Goal: Find specific page/section: Find specific page/section

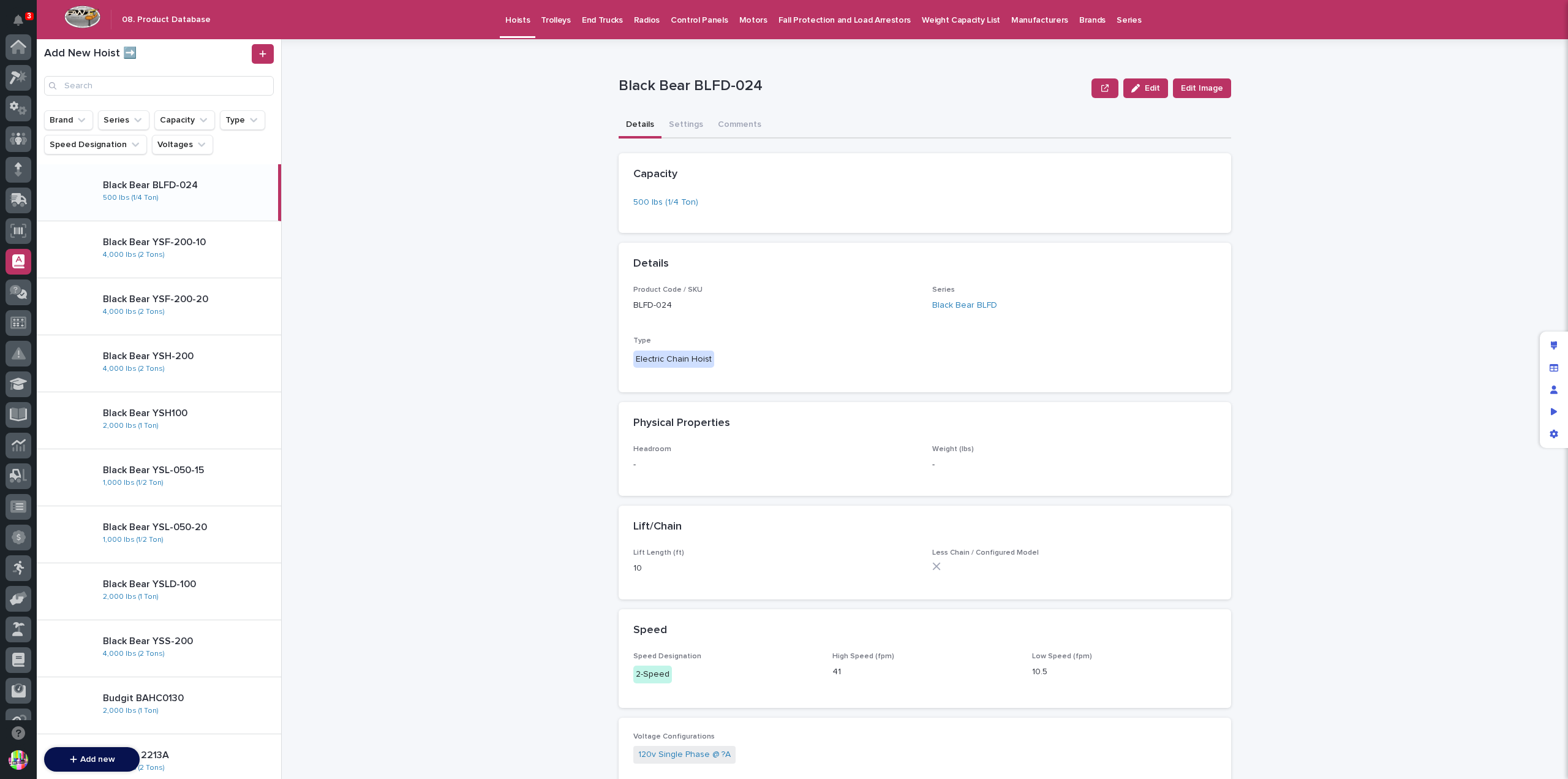
scroll to position [214, 0]
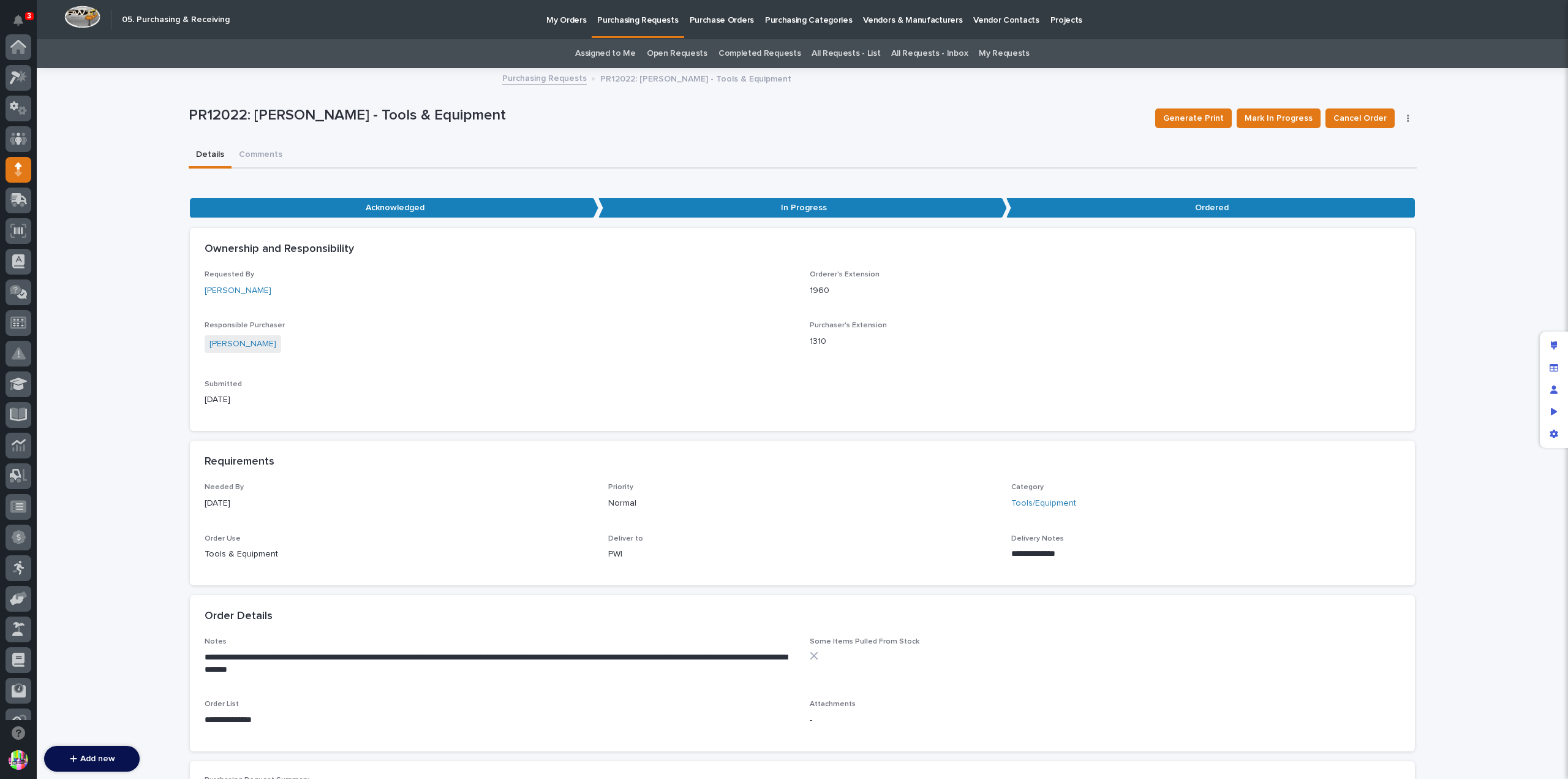
scroll to position [123, 0]
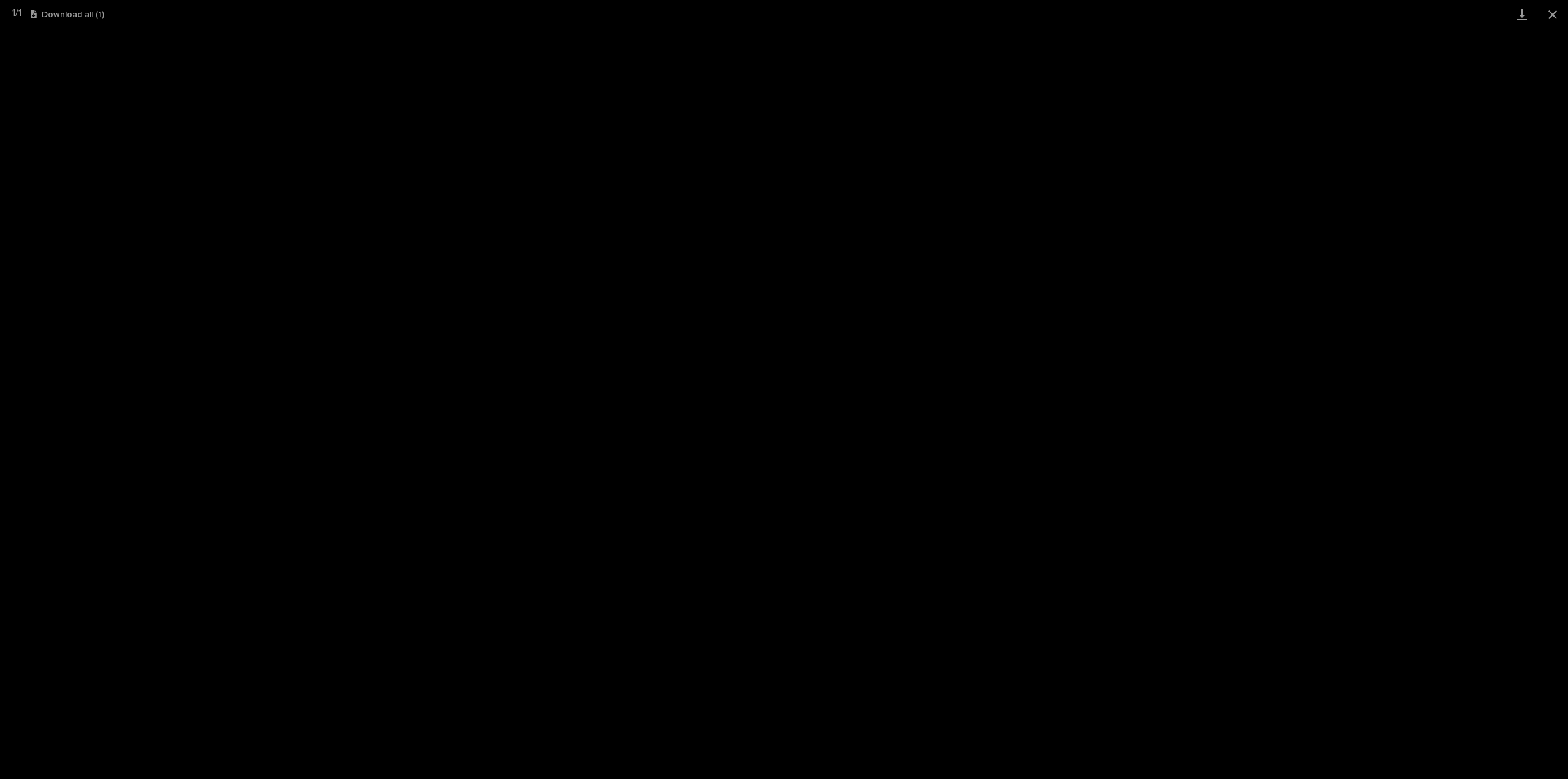
scroll to position [30, 0]
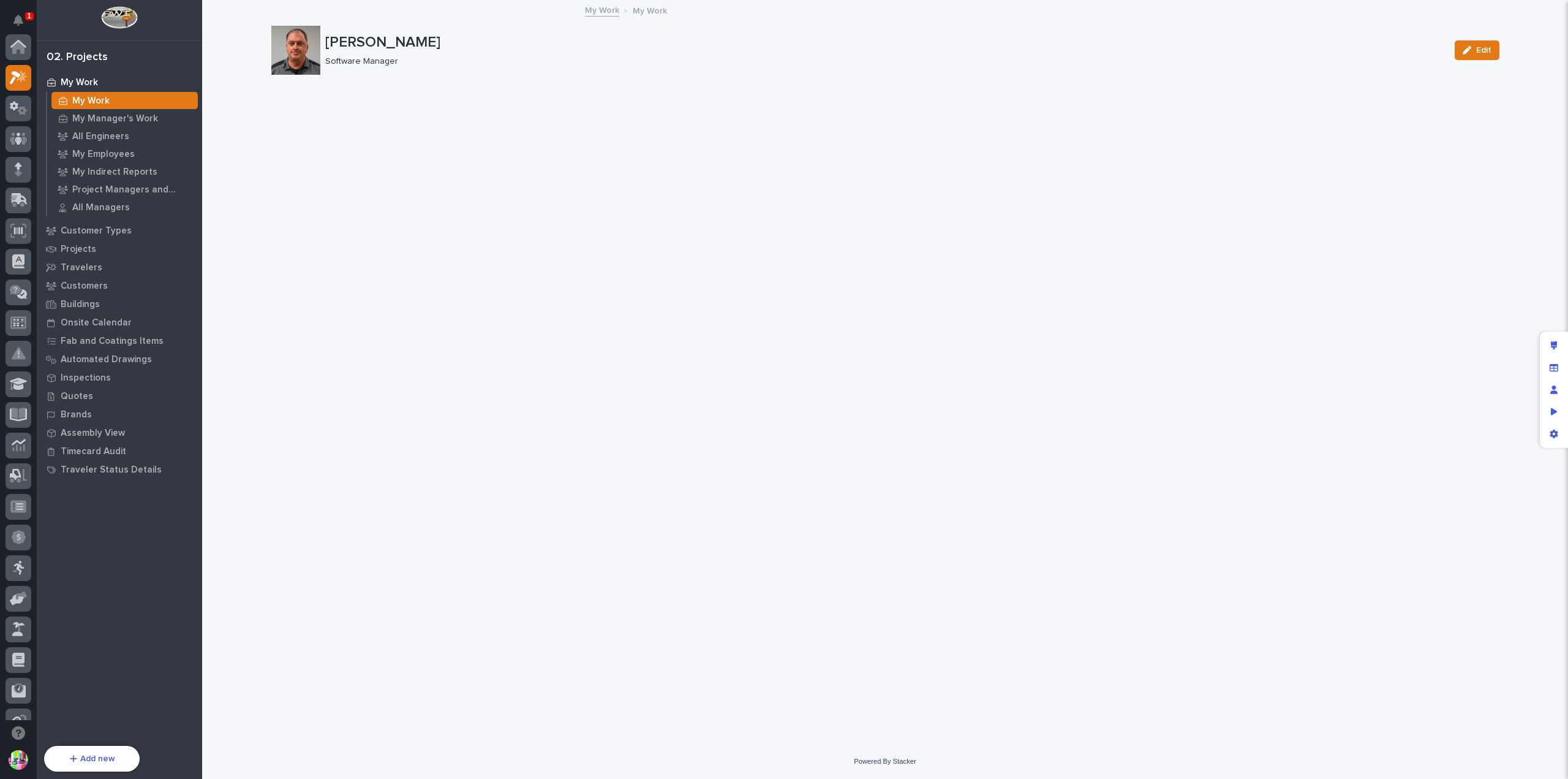
scroll to position [30, 0]
click at [102, 247] on div "Projects" at bounding box center [119, 249] width 159 height 17
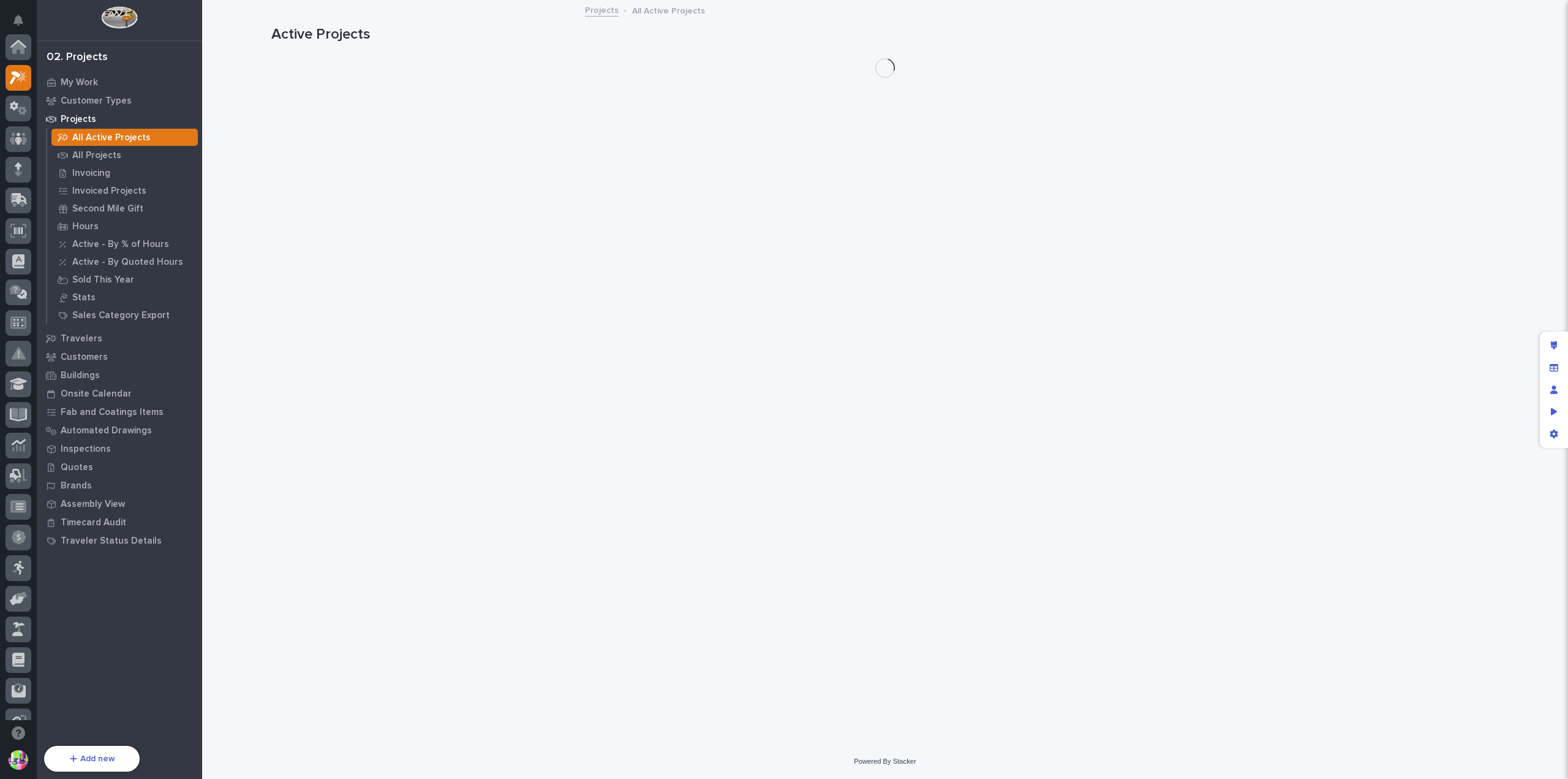
scroll to position [30, 0]
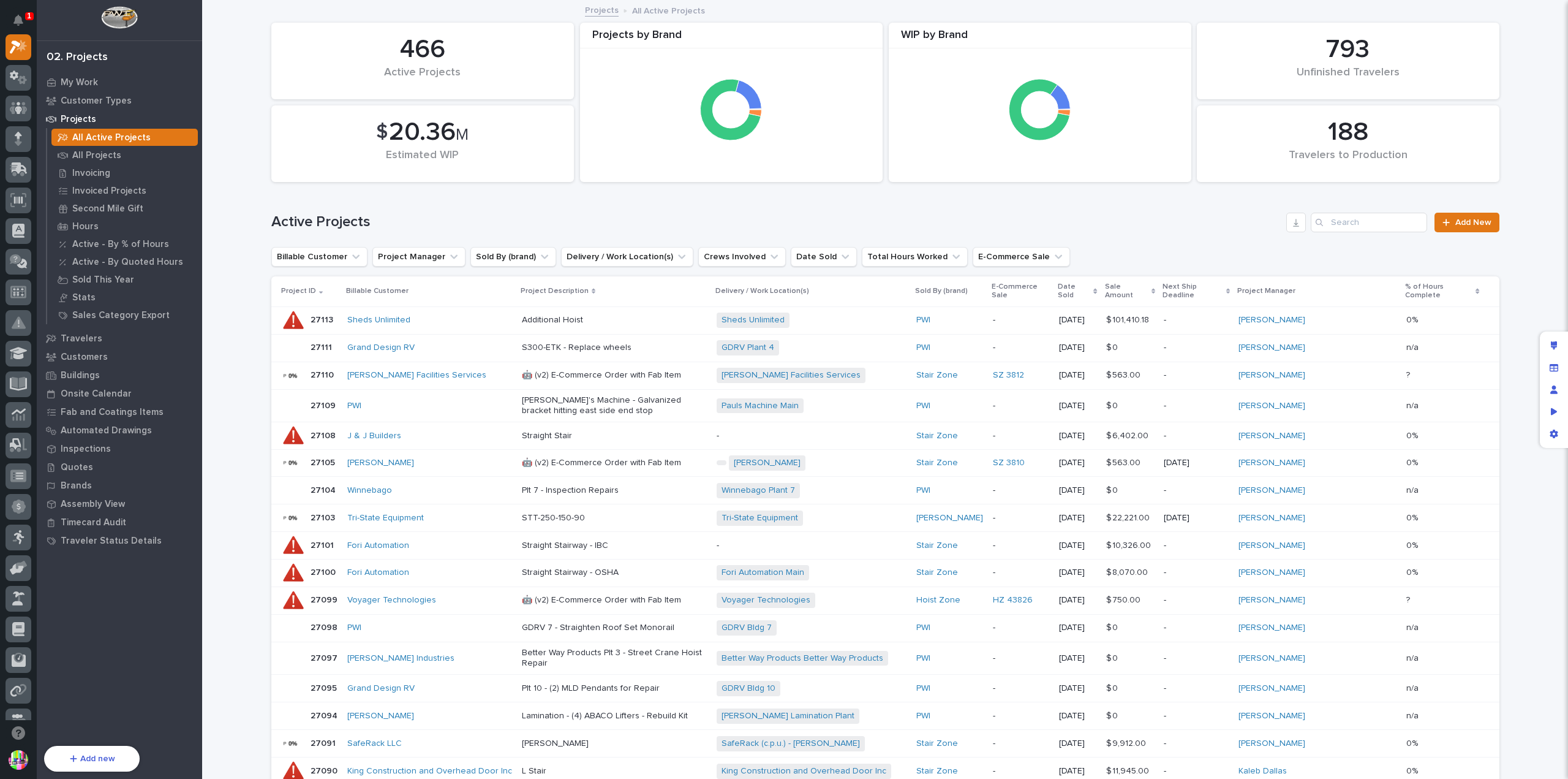
click at [329, 309] on div "27113 27113" at bounding box center [309, 320] width 56 height 25
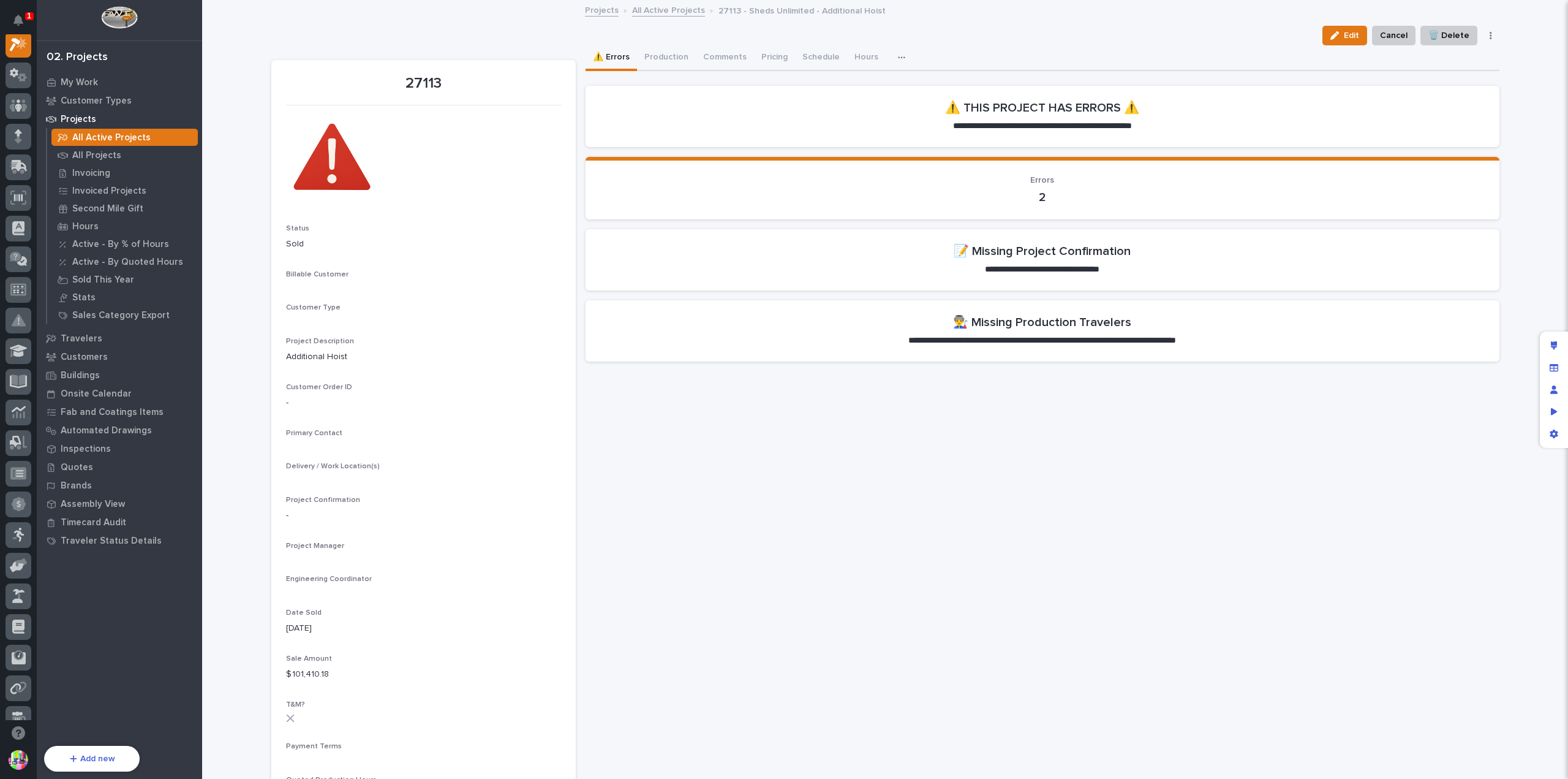
scroll to position [30, 0]
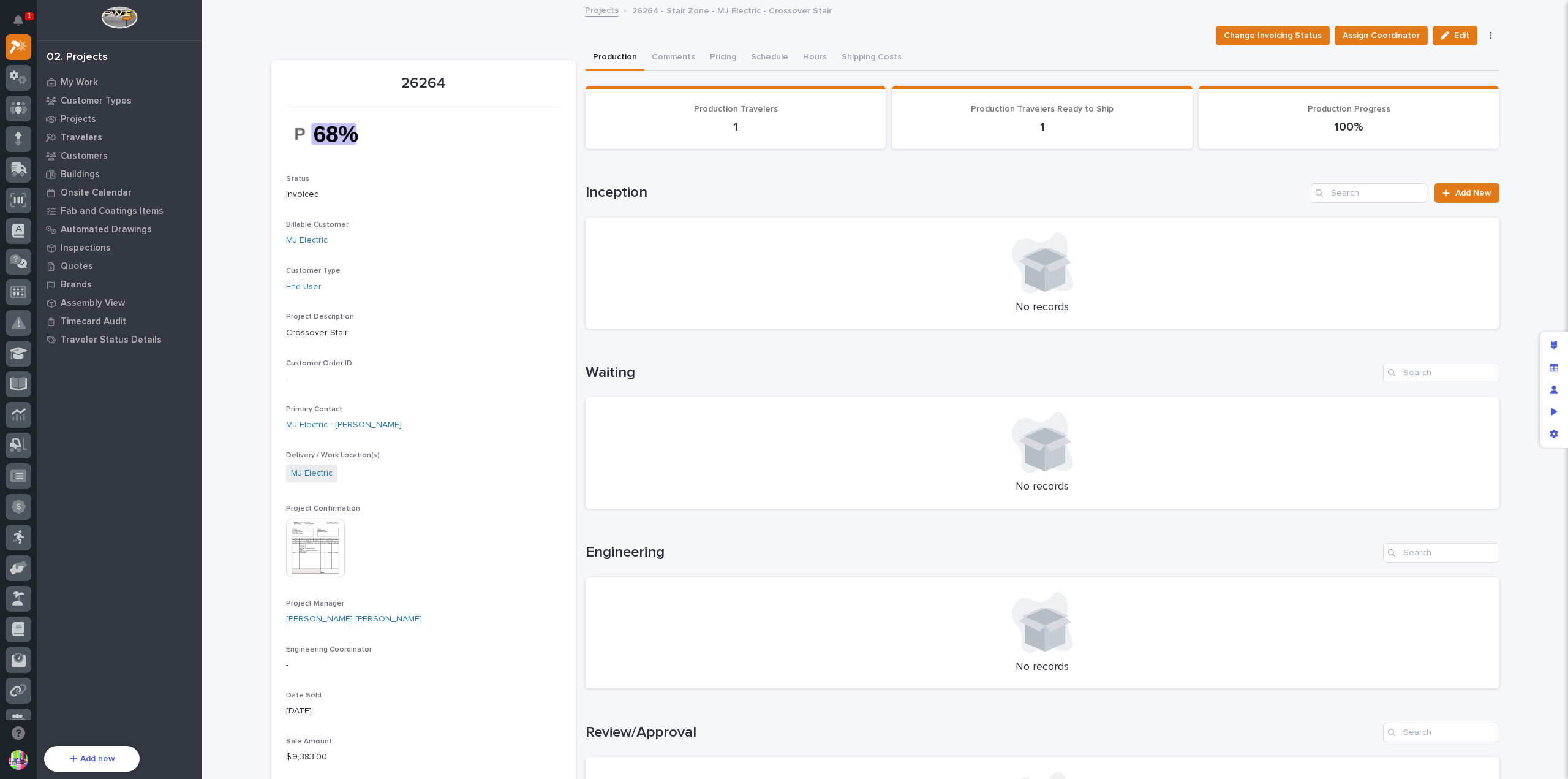
click at [311, 537] on img at bounding box center [316, 548] width 59 height 59
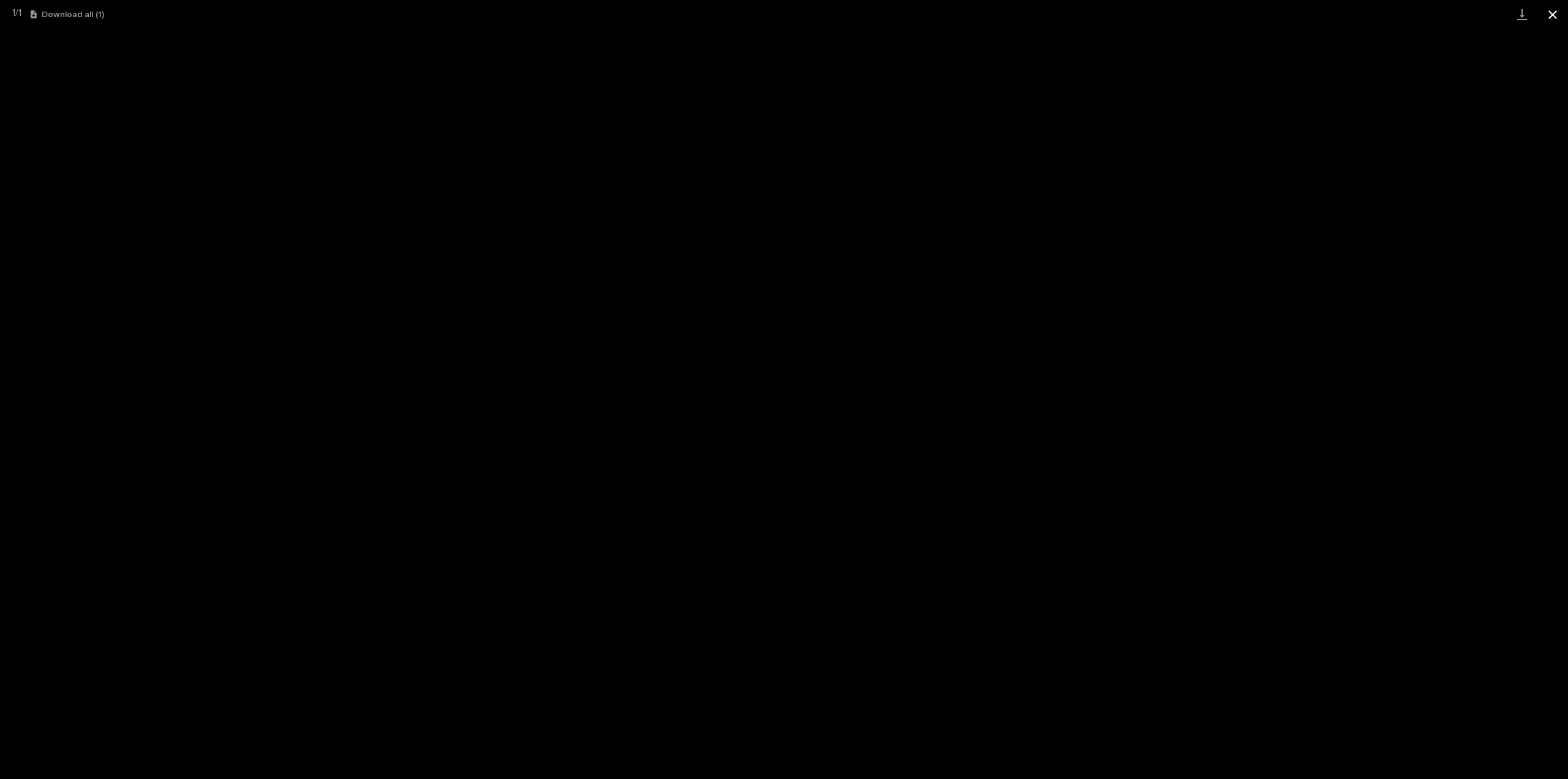
click at [1547, 18] on button "Close gallery" at bounding box center [1553, 14] width 30 height 29
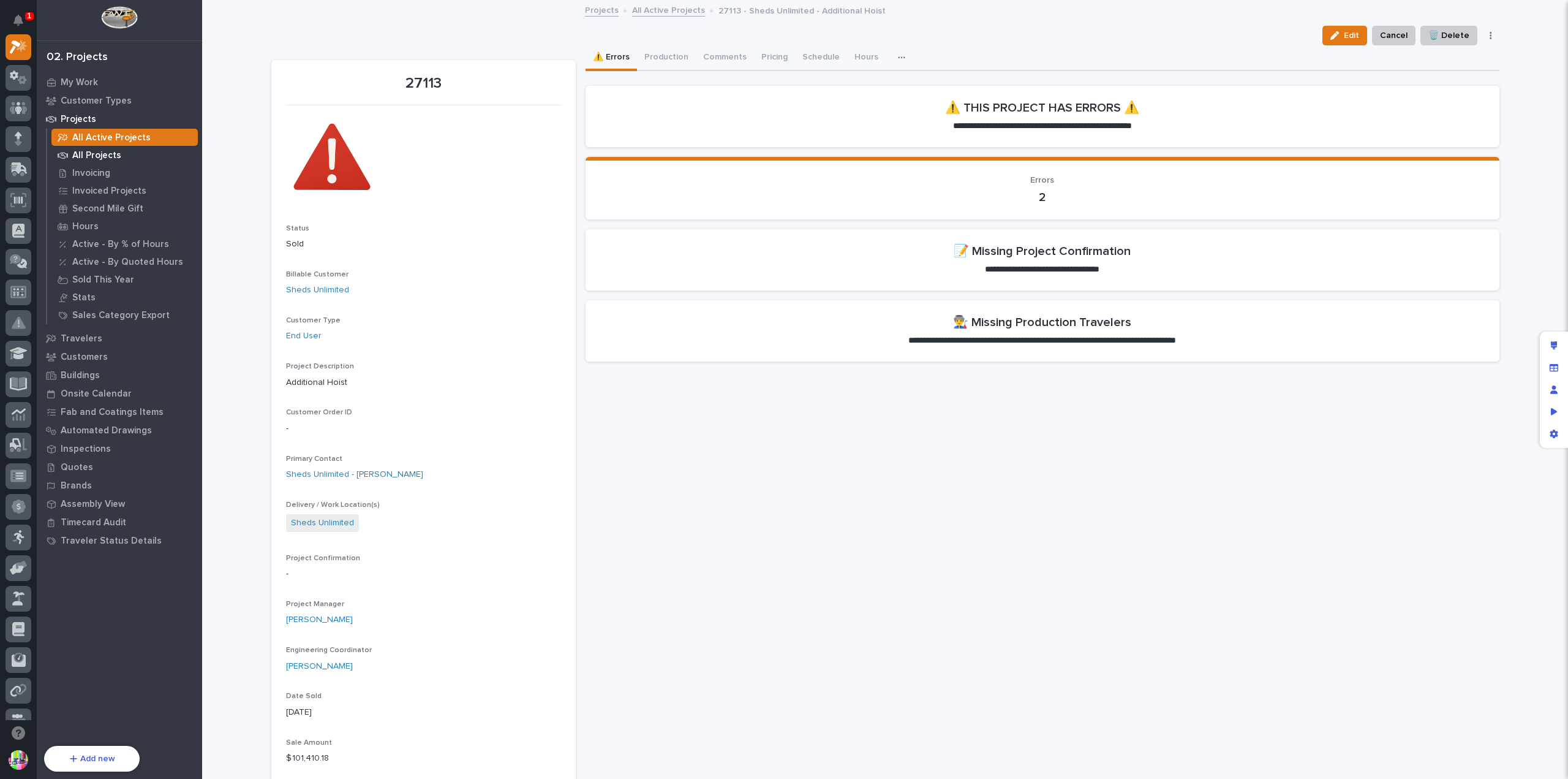
click at [109, 151] on p "All Projects" at bounding box center [97, 155] width 49 height 11
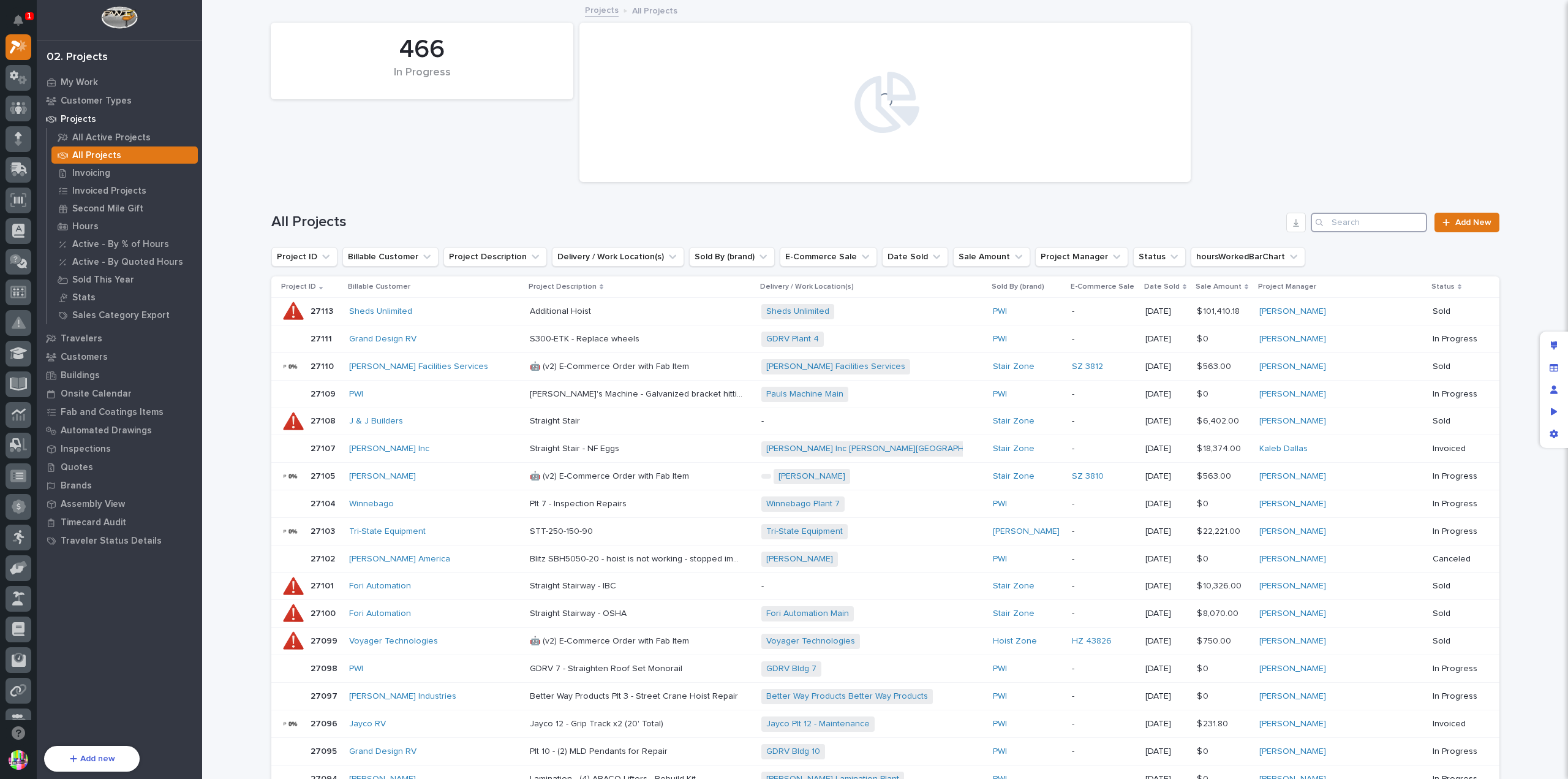
click at [1404, 227] on input "Search" at bounding box center [1368, 222] width 116 height 19
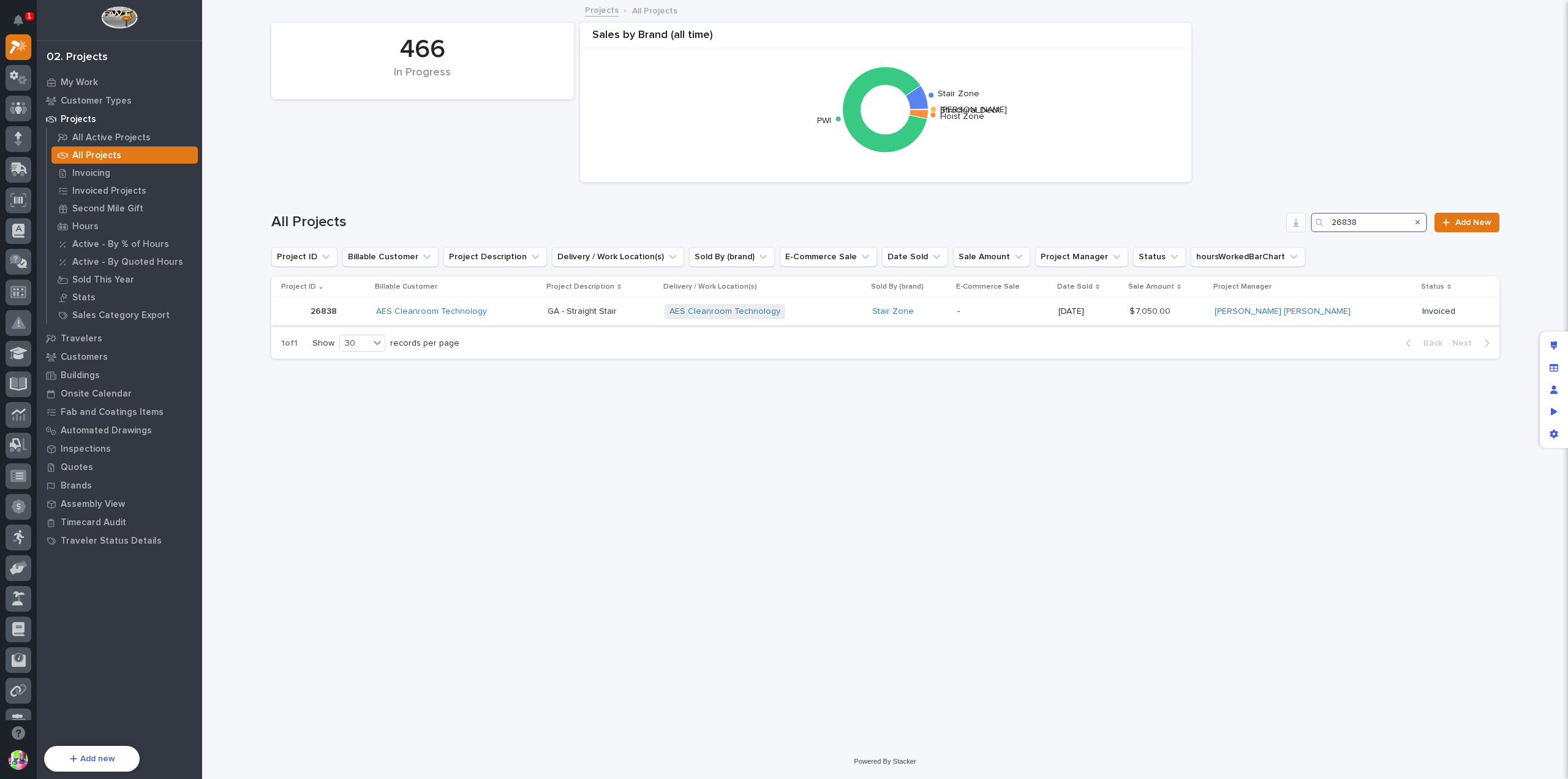
type input "26838"
click at [332, 308] on p "26838" at bounding box center [325, 310] width 29 height 13
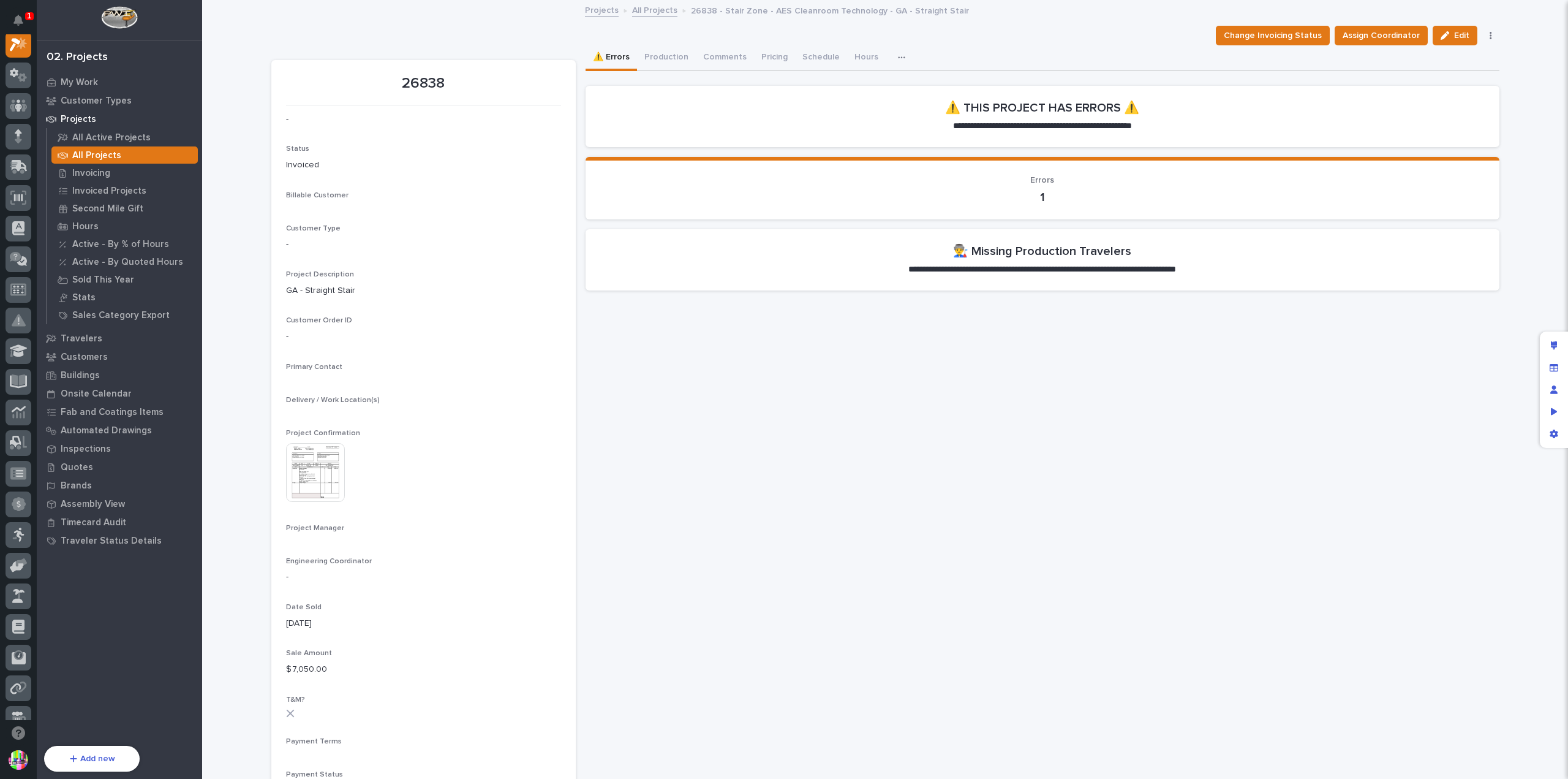
scroll to position [30, 0]
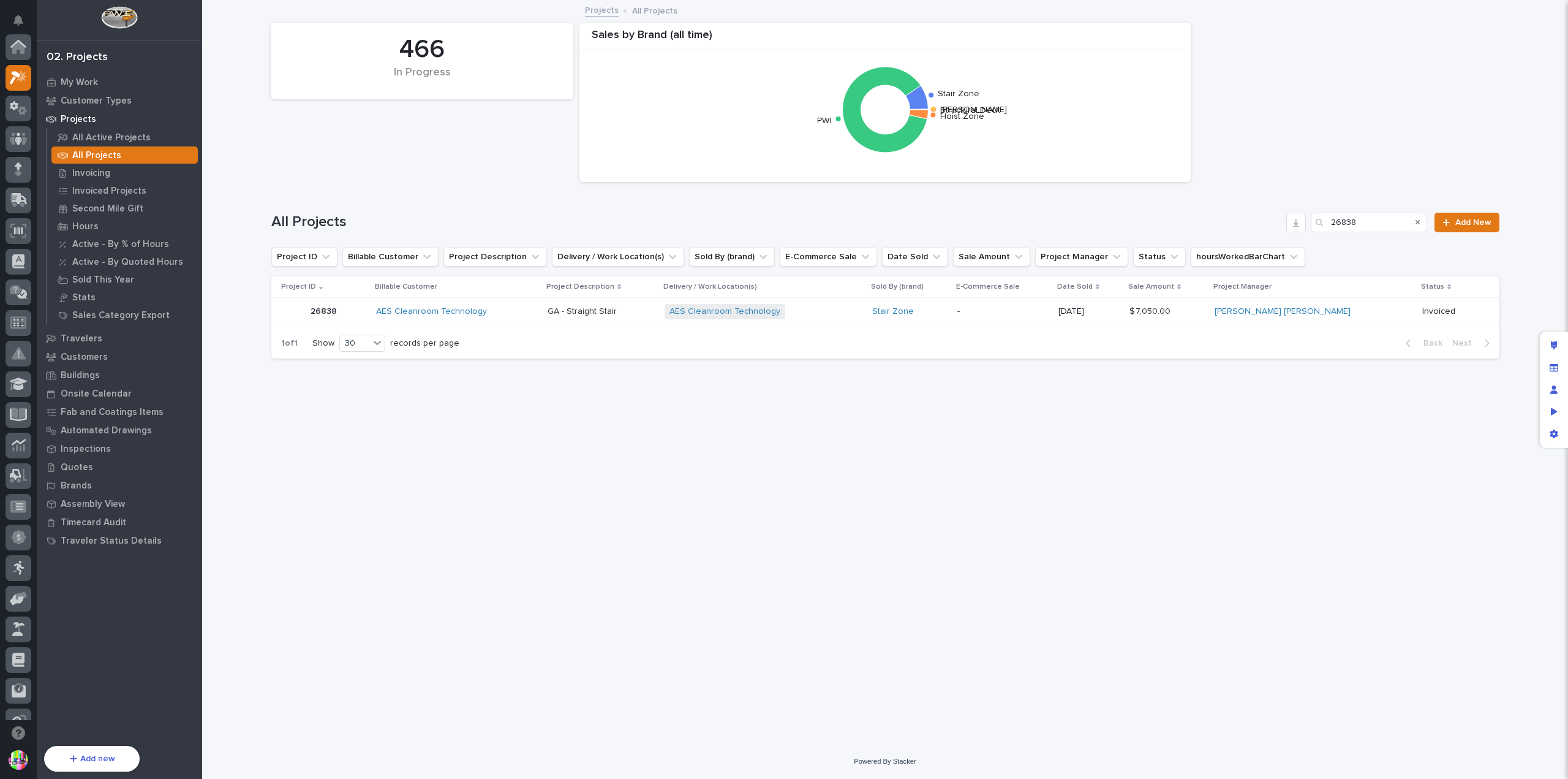
scroll to position [30, 0]
click at [326, 314] on p "26838" at bounding box center [325, 310] width 29 height 13
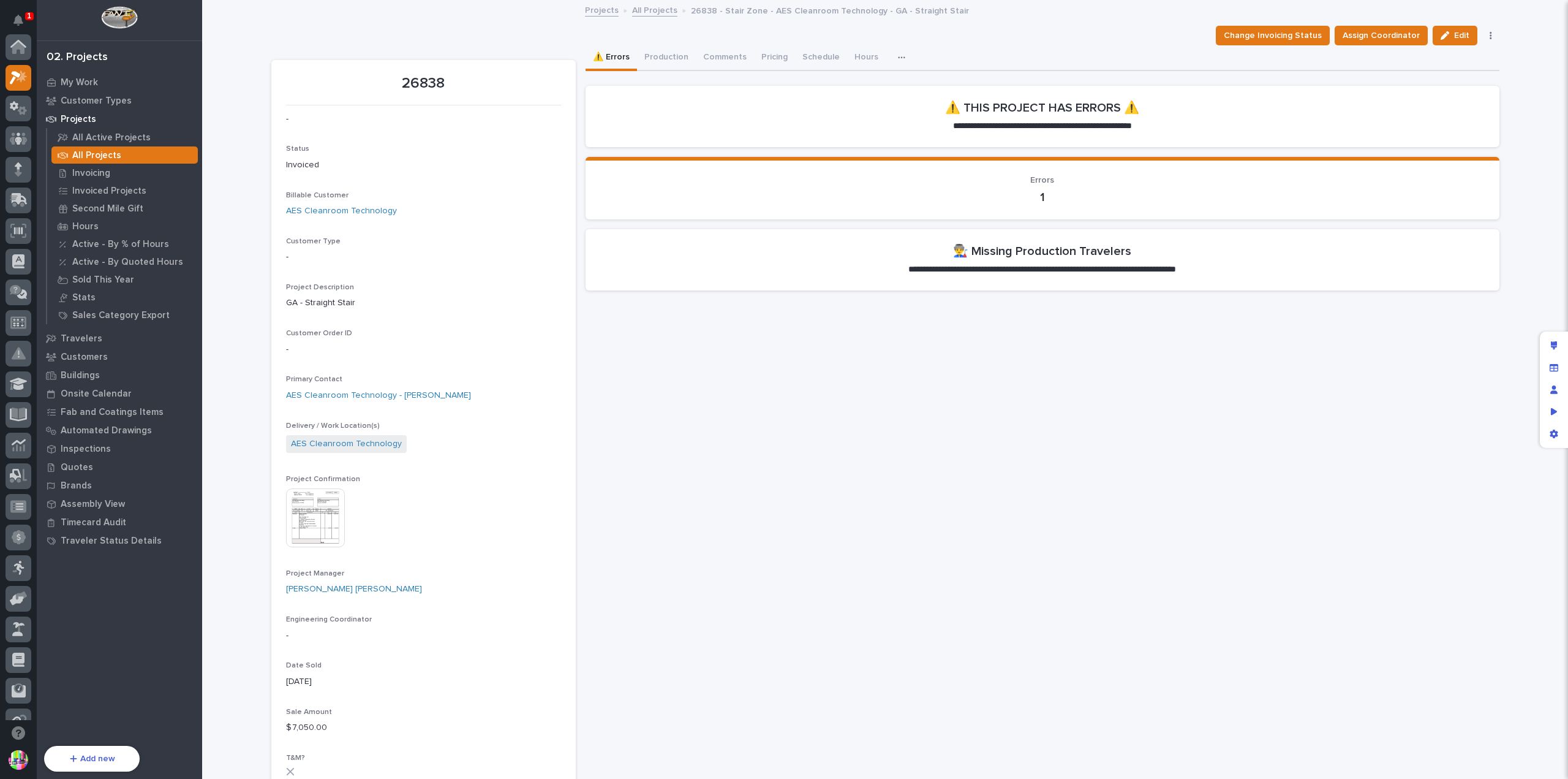
scroll to position [30, 0]
click at [131, 156] on div "All Projects" at bounding box center [124, 155] width 146 height 17
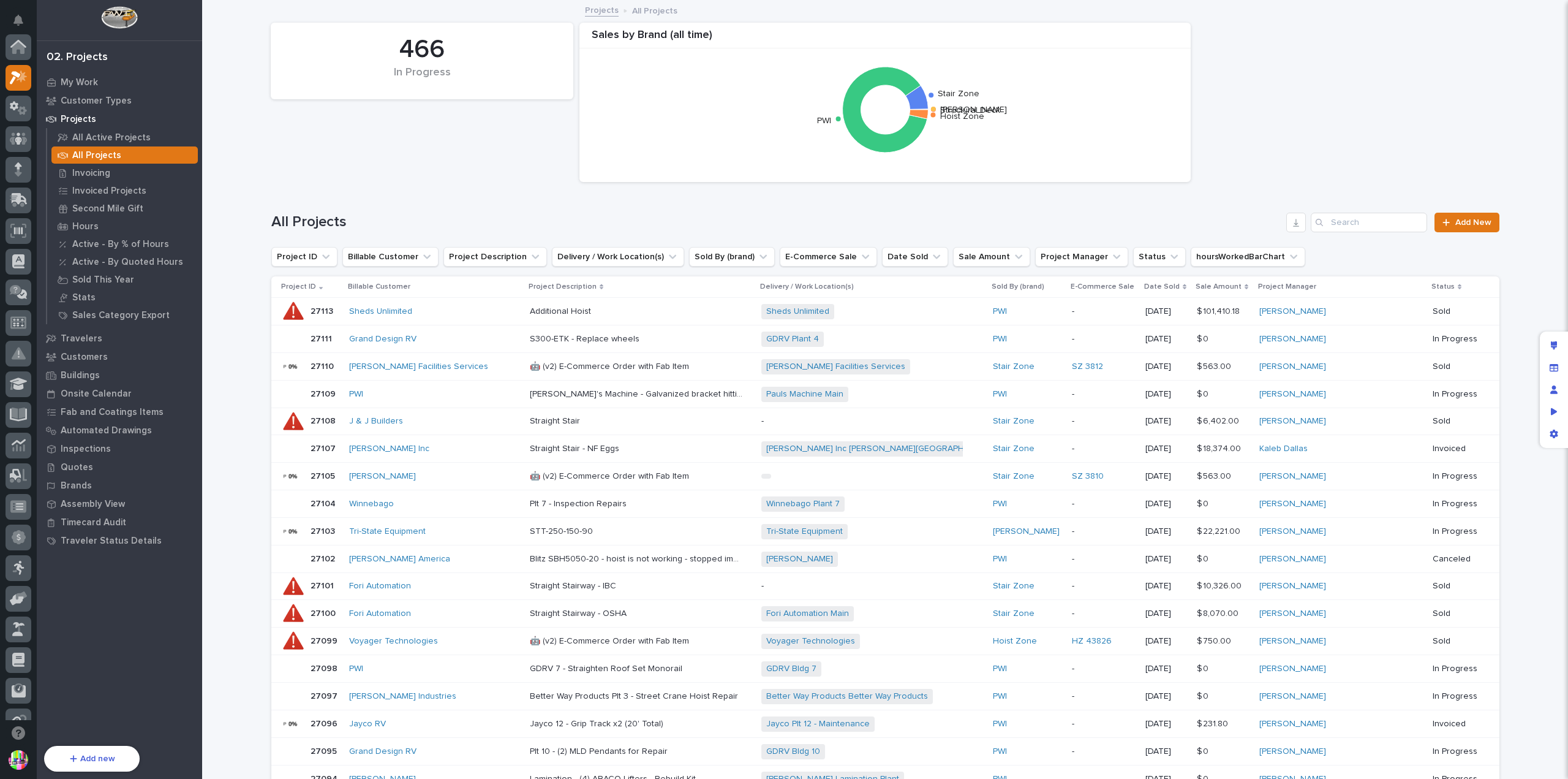
scroll to position [30, 0]
click at [1360, 220] on input "Search" at bounding box center [1368, 222] width 116 height 19
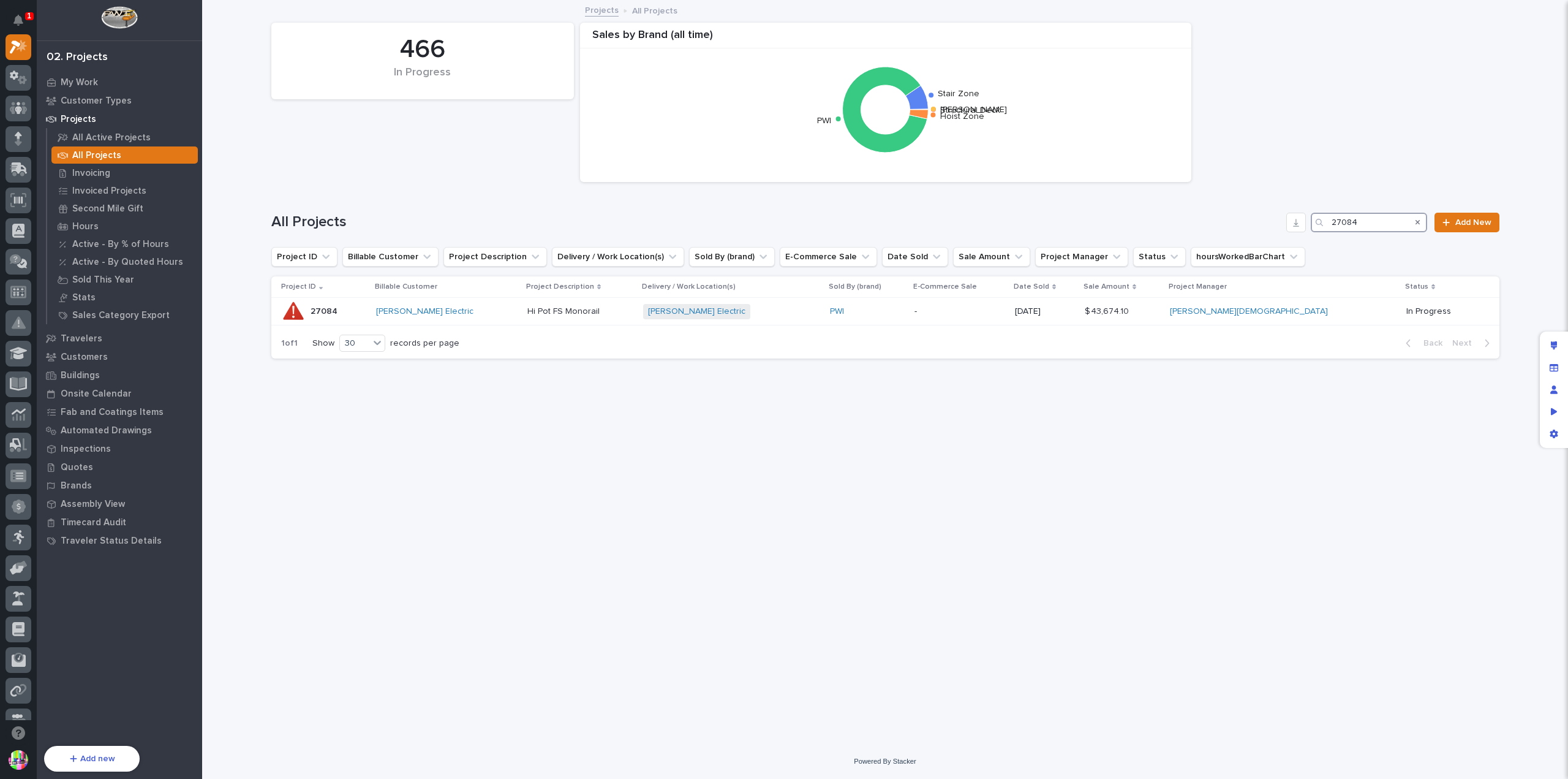
drag, startPoint x: 1375, startPoint y: 218, endPoint x: 1340, endPoint y: 221, distance: 35.1
click at [1340, 221] on input "27084" at bounding box center [1368, 222] width 116 height 19
drag, startPoint x: 1365, startPoint y: 224, endPoint x: 1343, endPoint y: 222, distance: 22.1
click at [1343, 222] on input "26264" at bounding box center [1368, 222] width 116 height 19
type input "2"
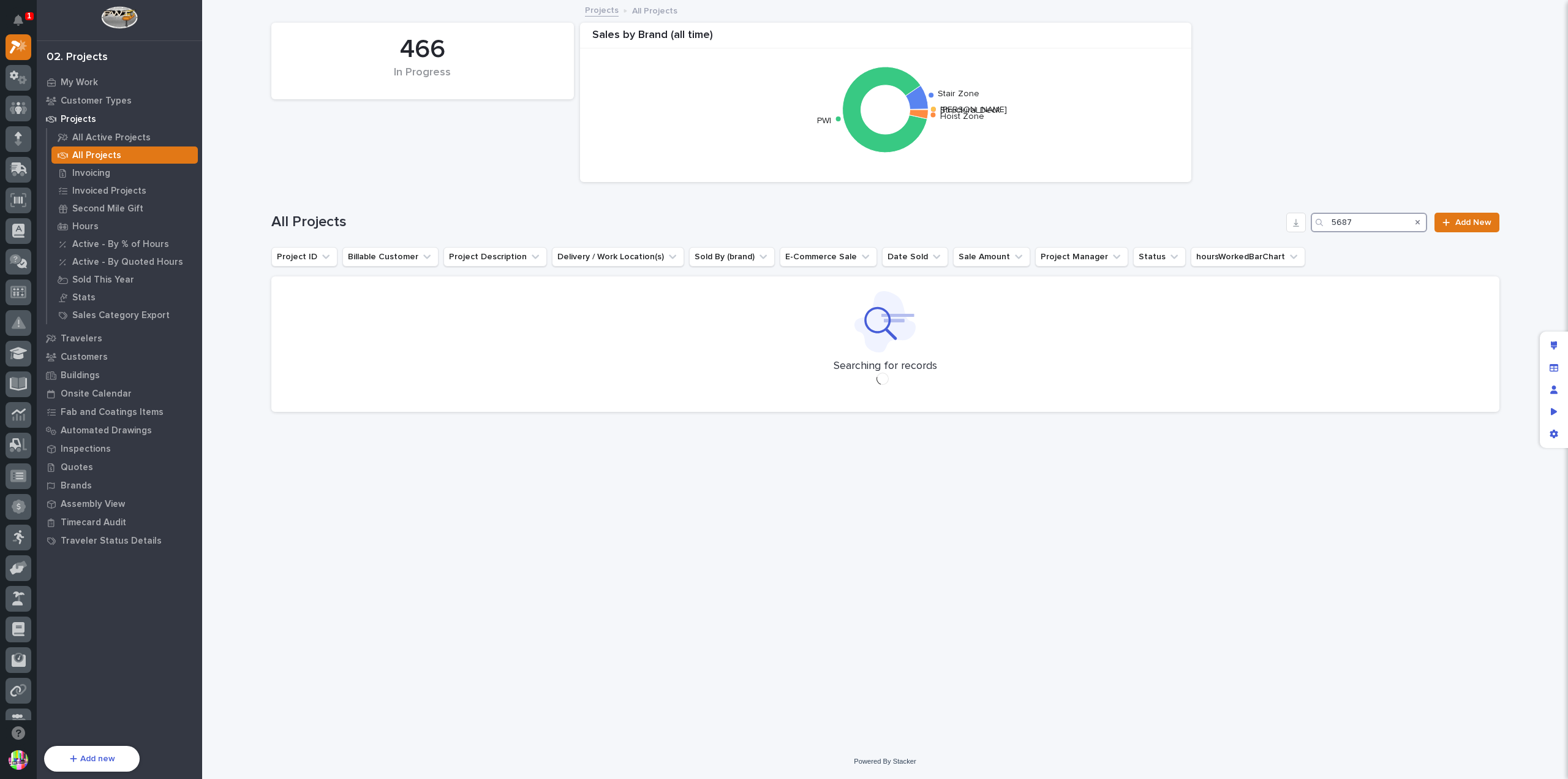
click at [1333, 221] on input "5687" at bounding box center [1368, 222] width 116 height 19
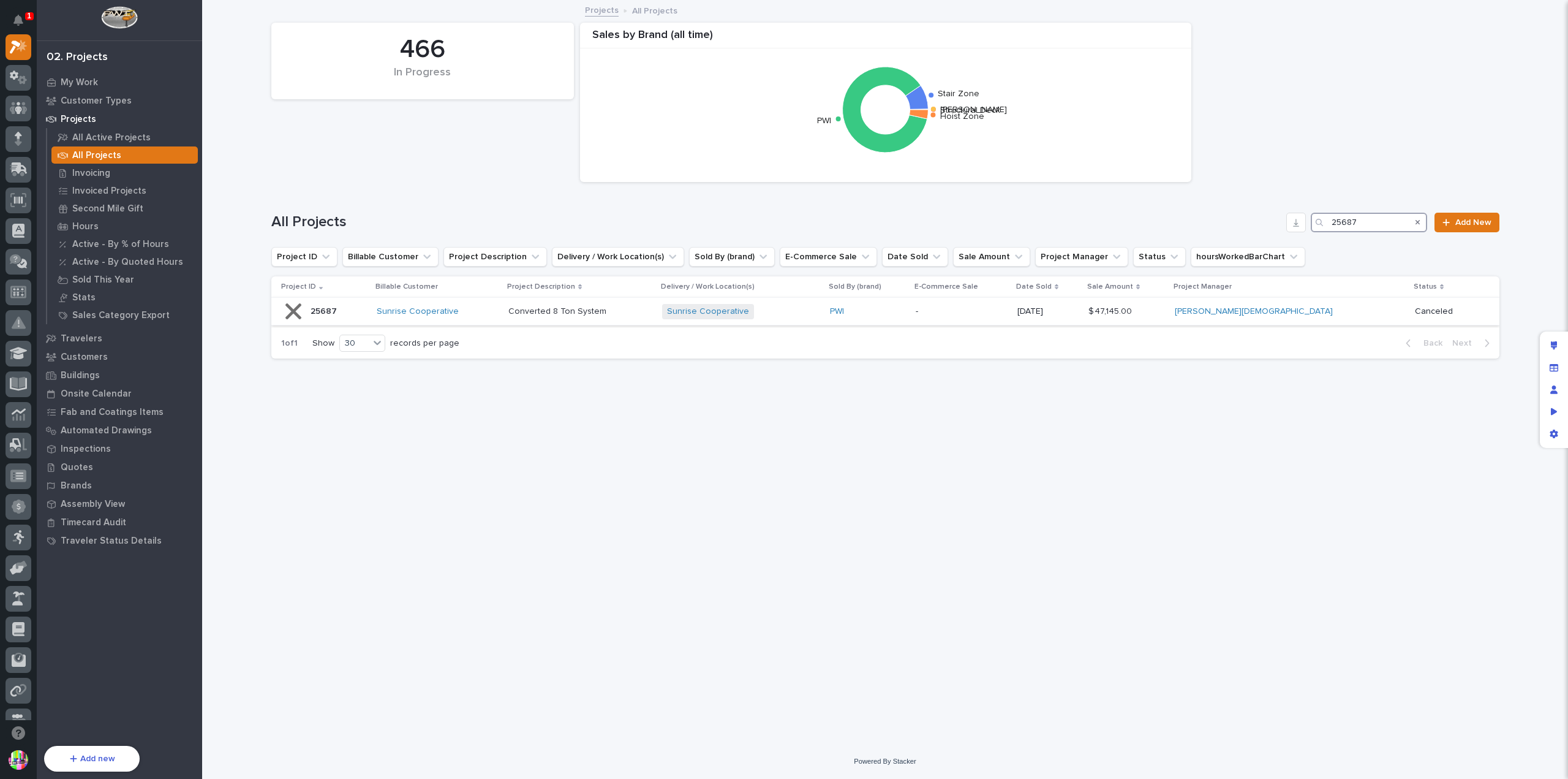
type input "25687"
click at [329, 307] on p "25687" at bounding box center [325, 310] width 29 height 13
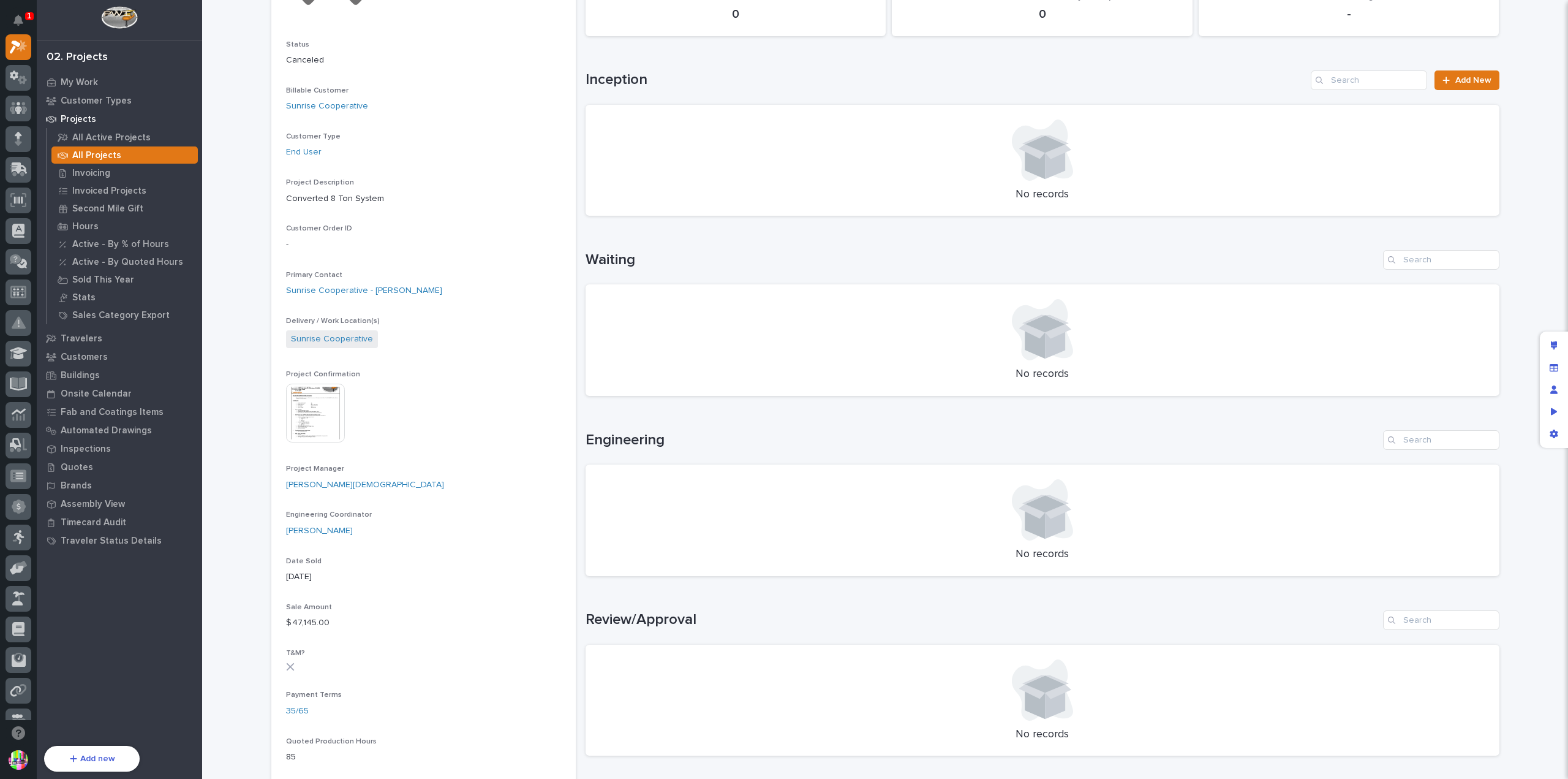
scroll to position [245, 0]
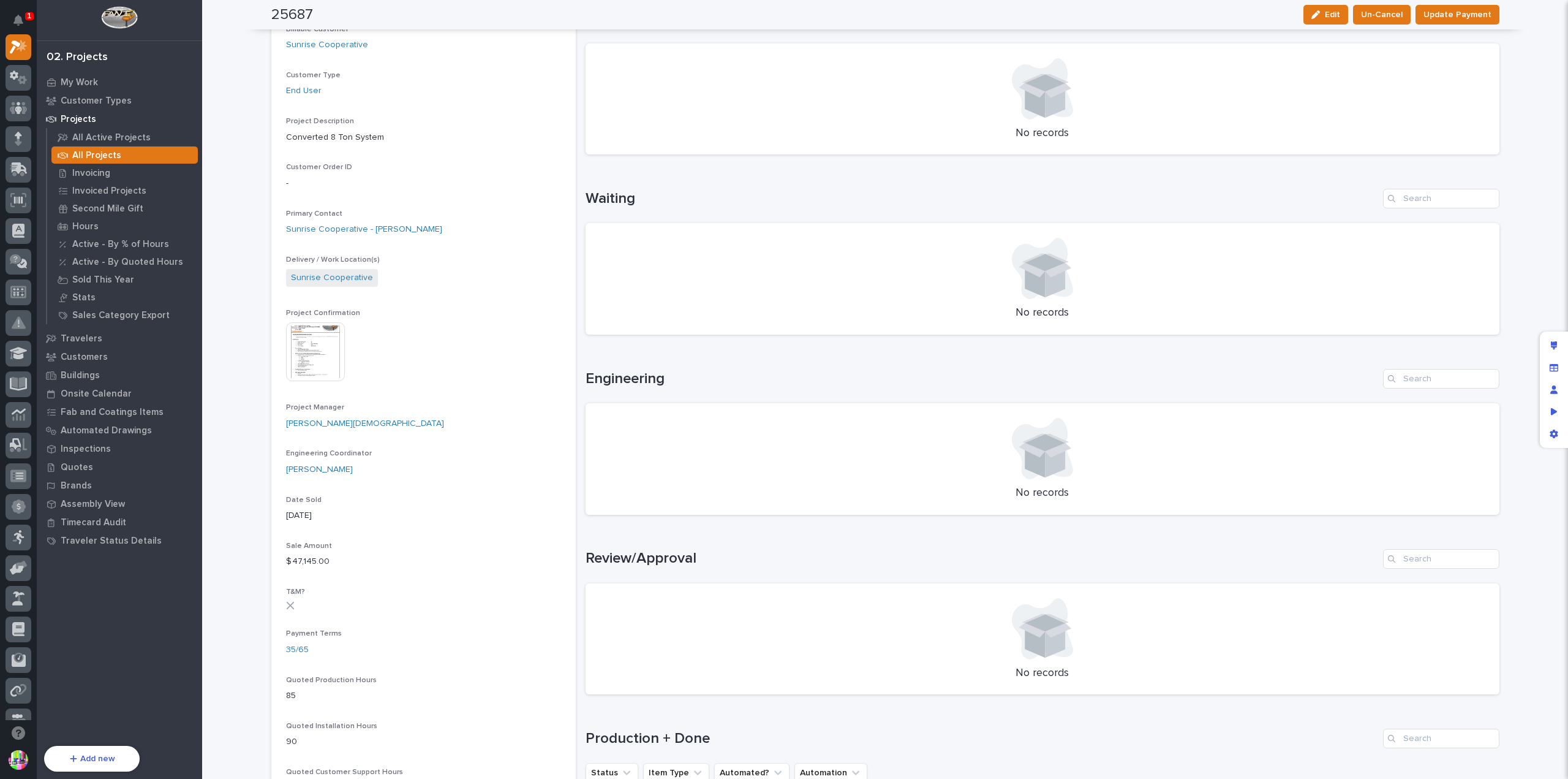
click at [326, 351] on img at bounding box center [316, 352] width 59 height 59
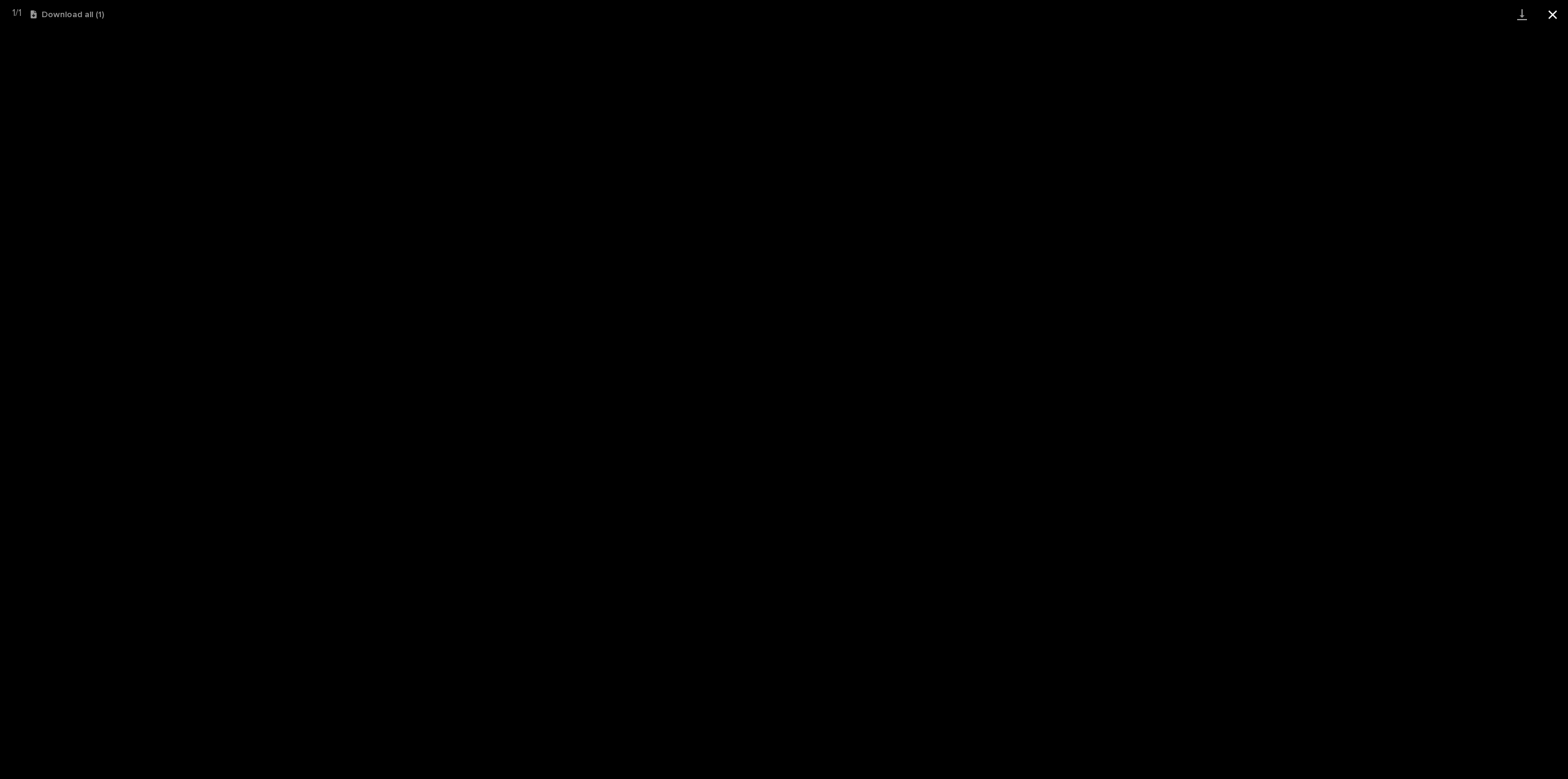
click at [1561, 15] on button "Close gallery" at bounding box center [1553, 14] width 30 height 29
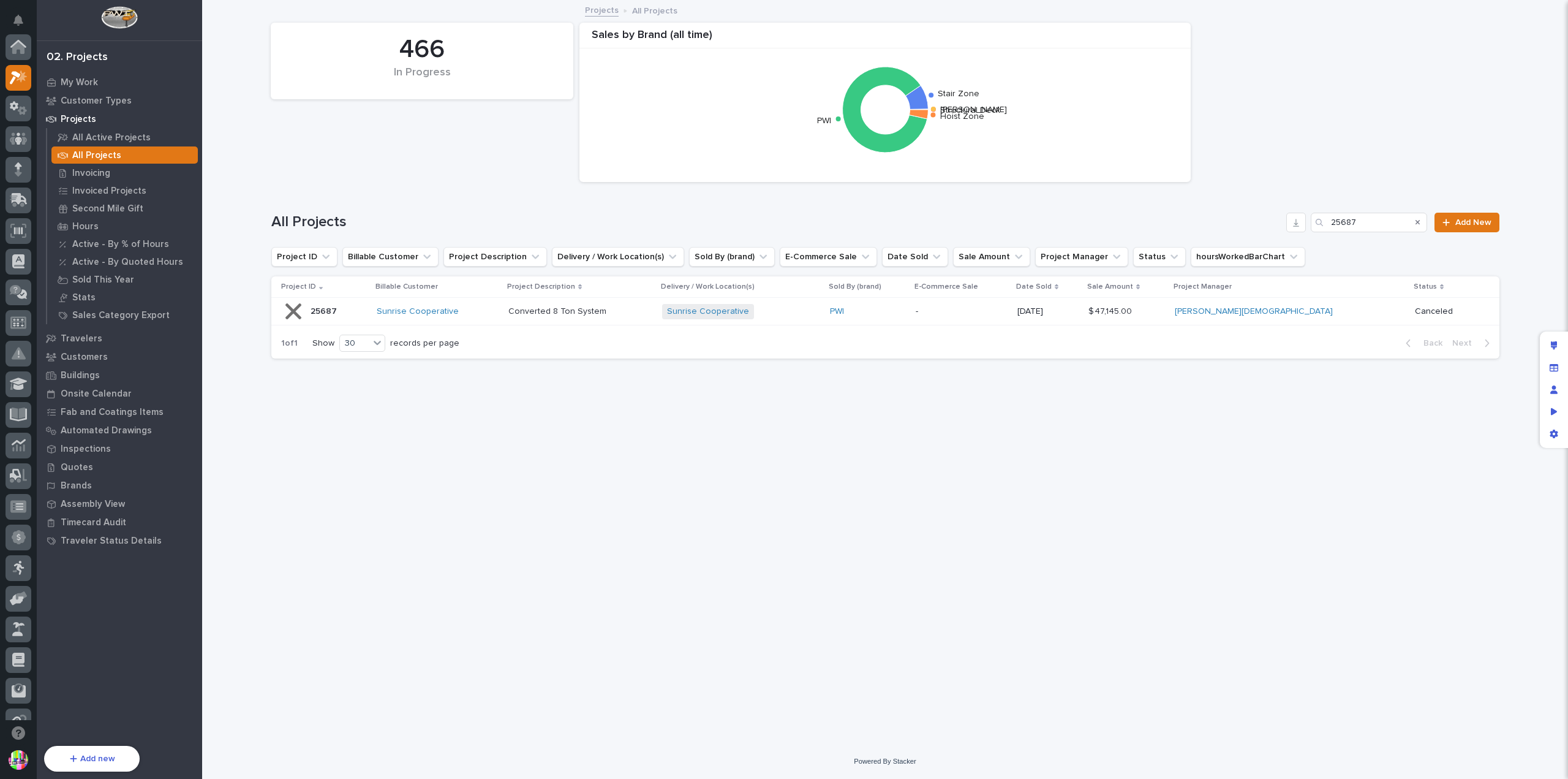
scroll to position [30, 0]
drag, startPoint x: 1375, startPoint y: 221, endPoint x: 1322, endPoint y: 224, distance: 53.1
click at [1322, 224] on div "25687" at bounding box center [1368, 222] width 116 height 19
drag, startPoint x: 1339, startPoint y: 221, endPoint x: 1318, endPoint y: 221, distance: 21.0
click at [1318, 221] on div "26264" at bounding box center [1368, 222] width 116 height 19
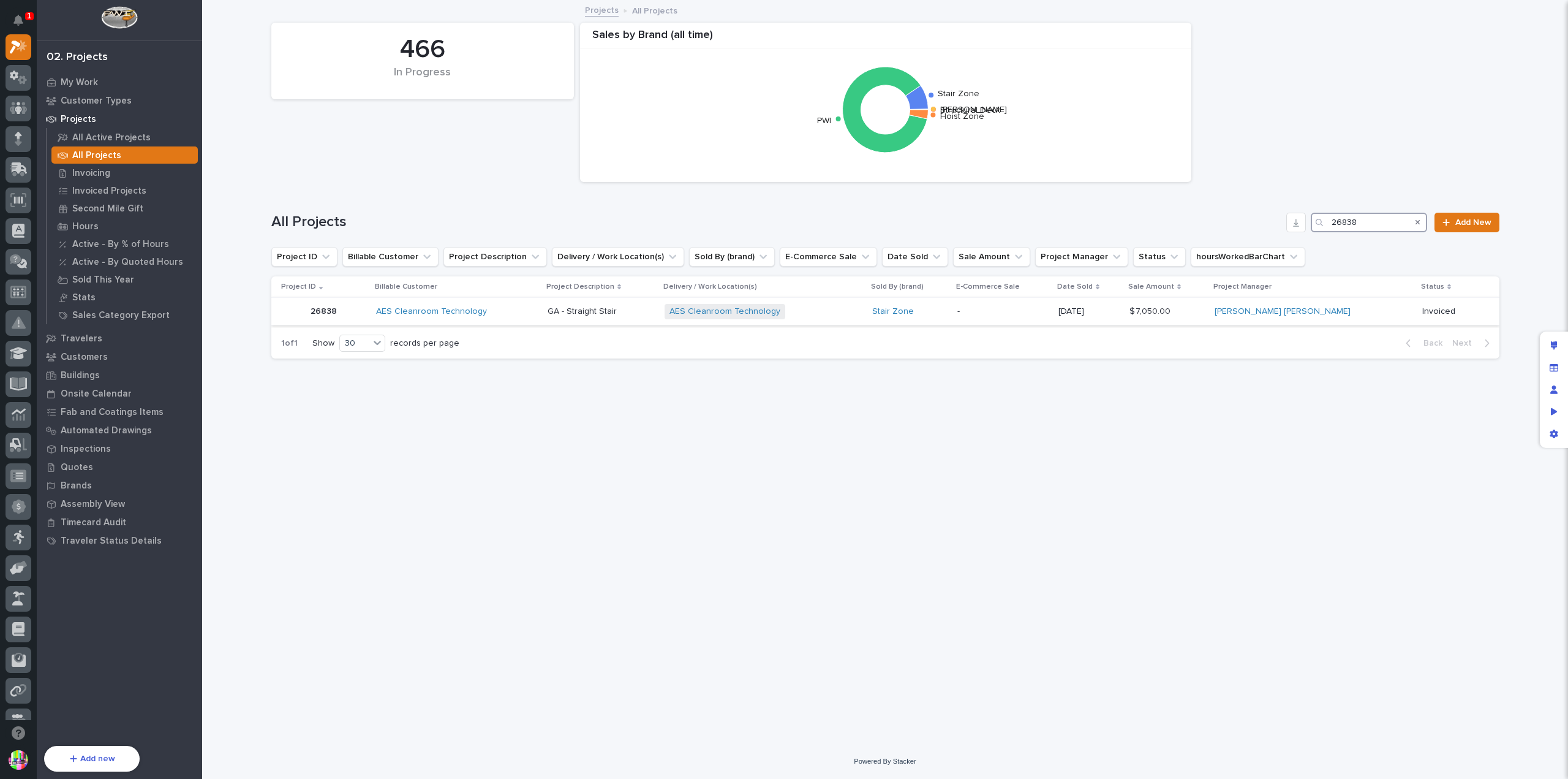
type input "26838"
click at [319, 309] on p "26838" at bounding box center [325, 310] width 29 height 13
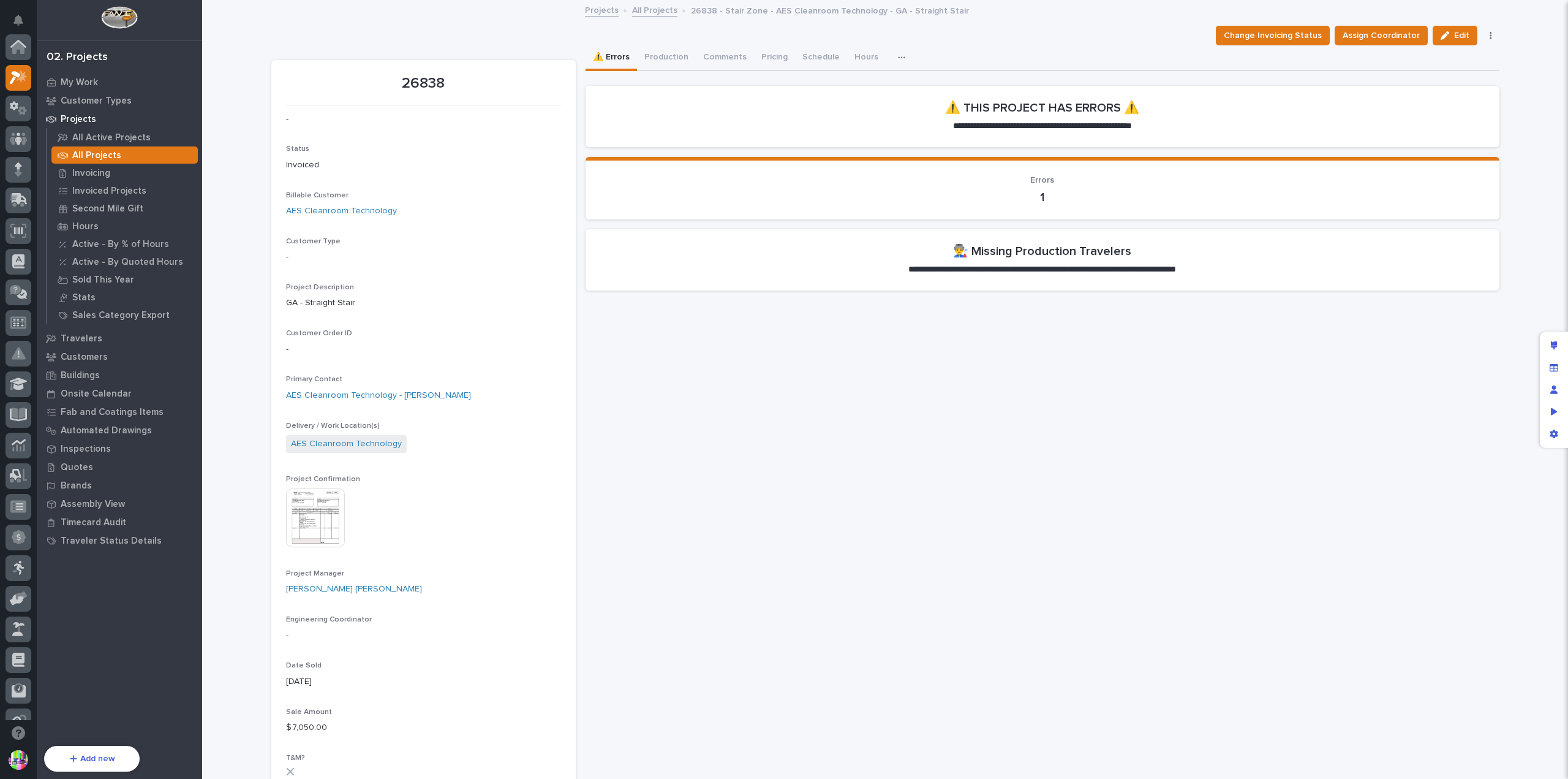
scroll to position [30, 0]
click at [324, 501] on img at bounding box center [316, 518] width 59 height 59
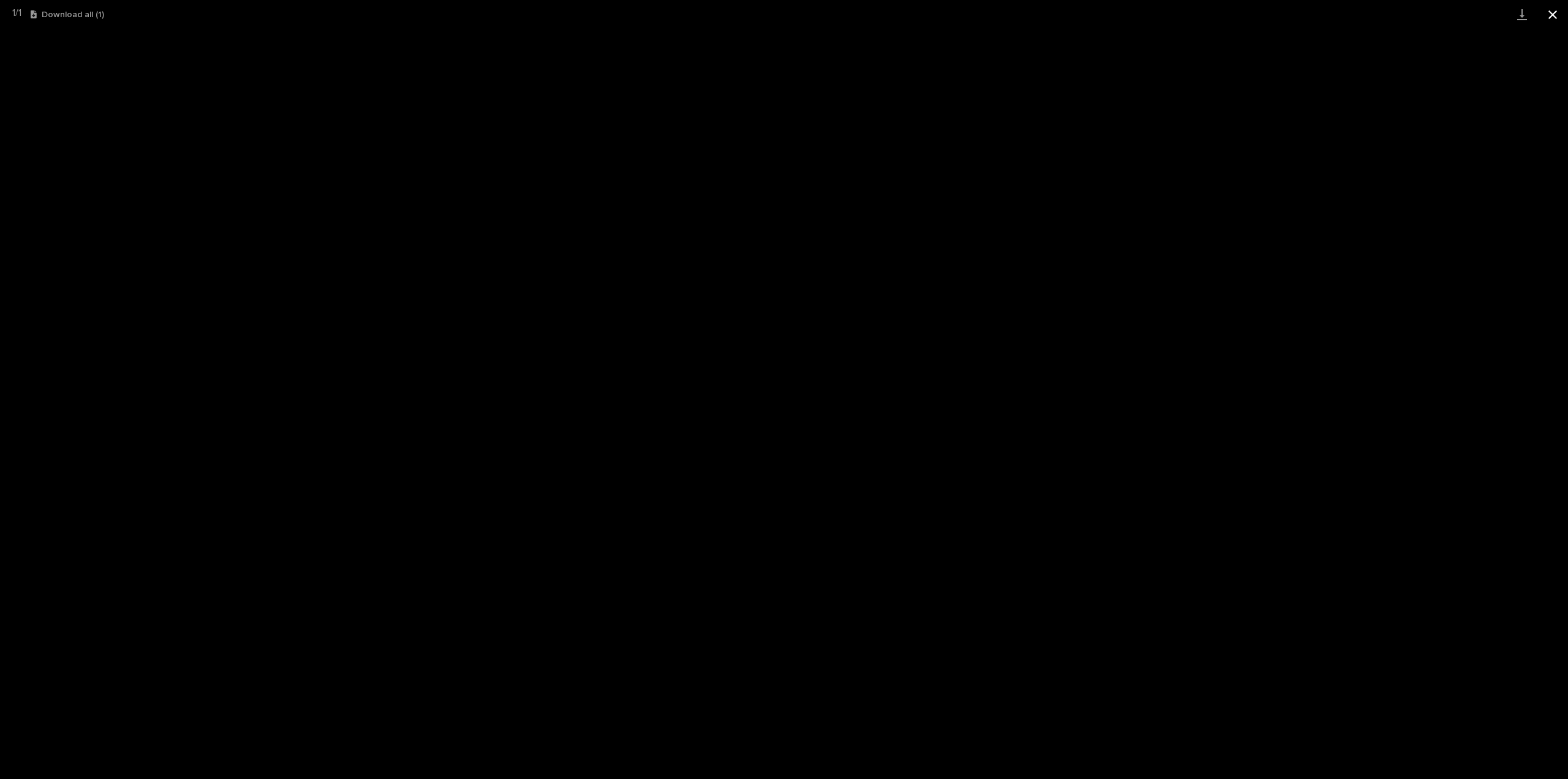
click at [1550, 19] on button "Close gallery" at bounding box center [1553, 14] width 30 height 29
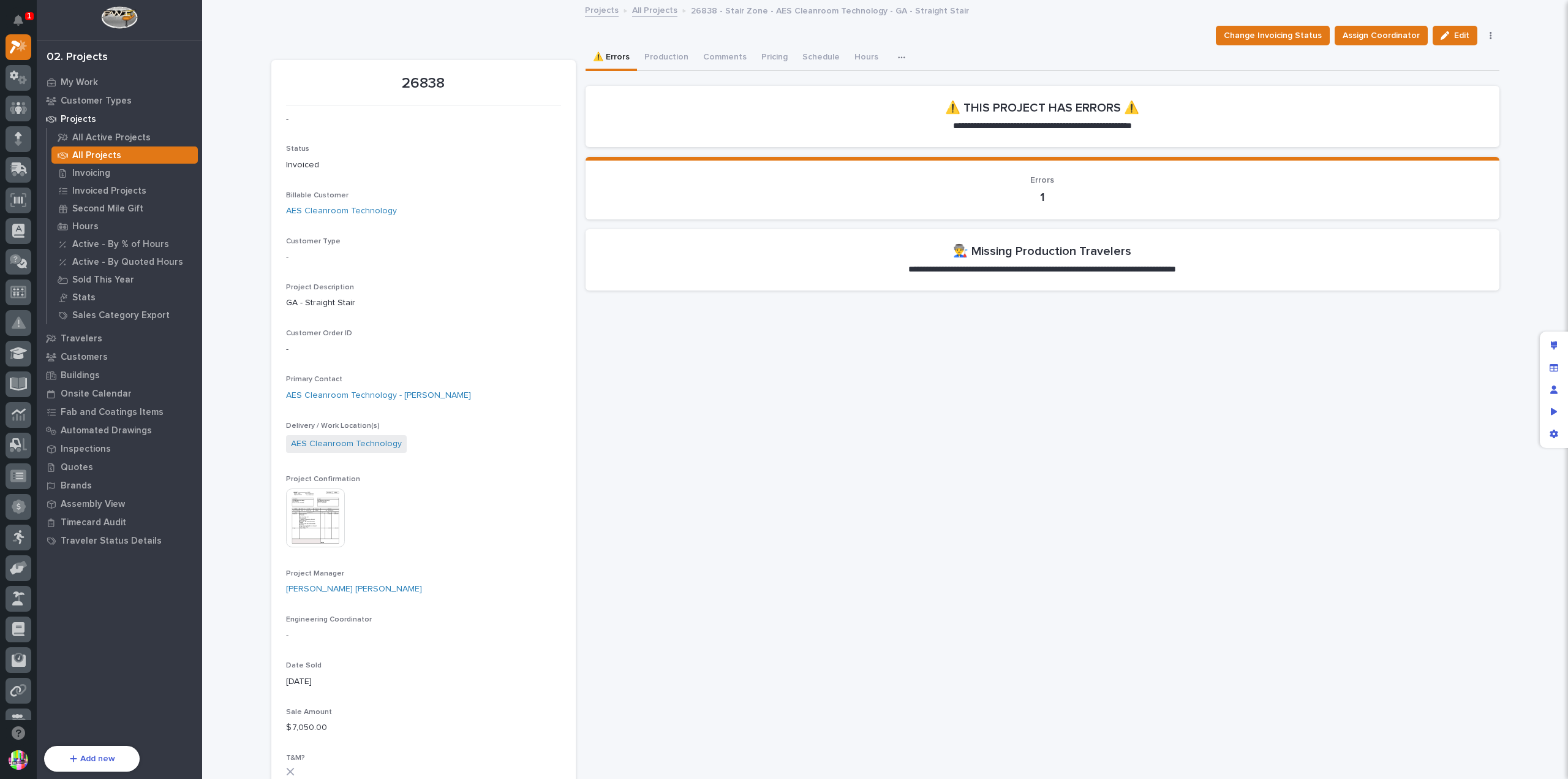
click at [320, 505] on img at bounding box center [316, 518] width 59 height 59
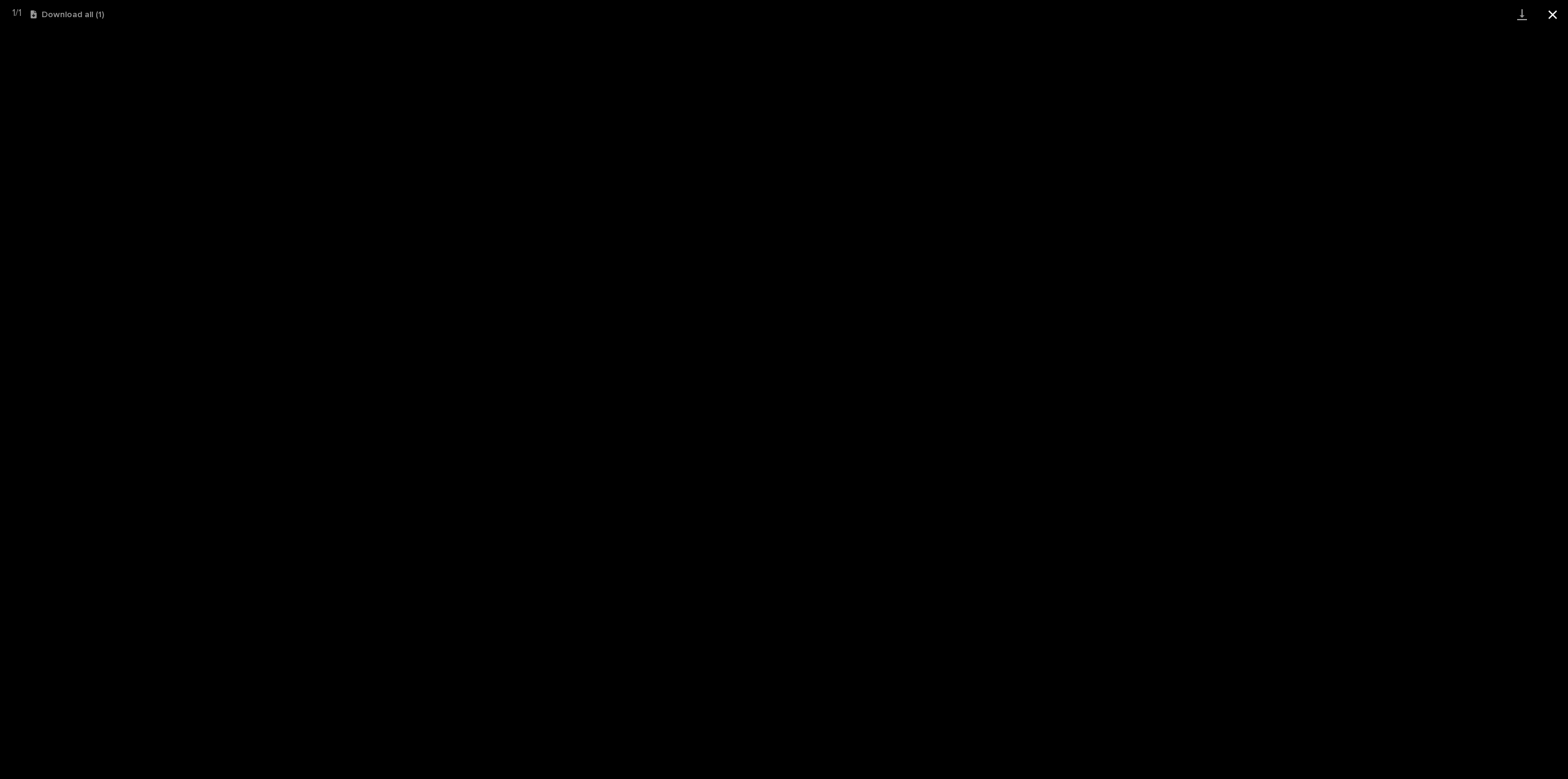
click at [1547, 17] on button "Close gallery" at bounding box center [1553, 14] width 30 height 29
